Goal: Navigation & Orientation: Go to known website

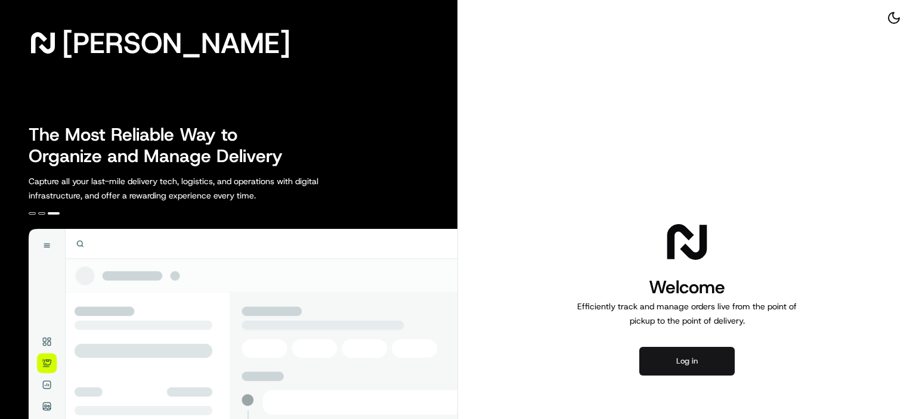
click at [707, 355] on button "Log in" at bounding box center [686, 361] width 95 height 29
